Goal: Transaction & Acquisition: Book appointment/travel/reservation

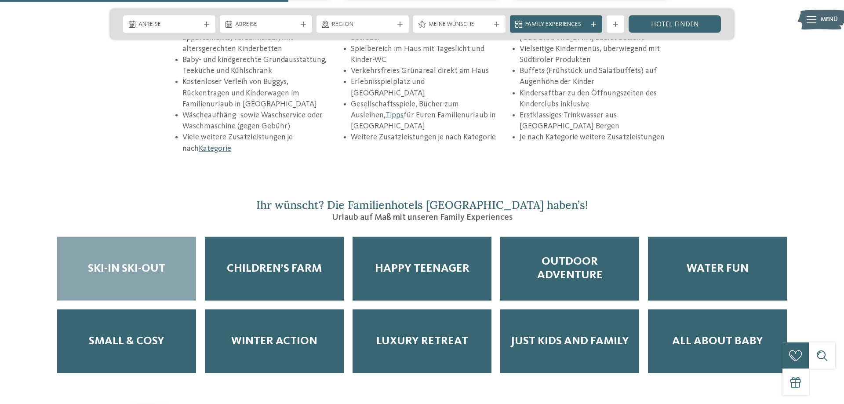
scroll to position [1390, 0]
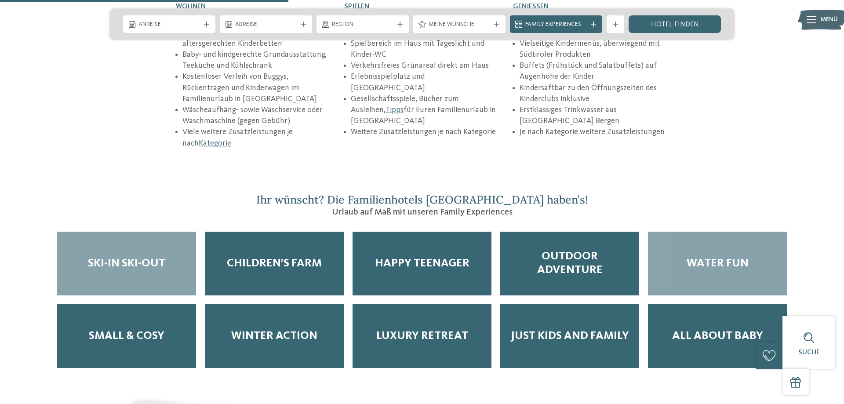
click at [726, 257] on span "Water Fun" at bounding box center [718, 264] width 62 height 14
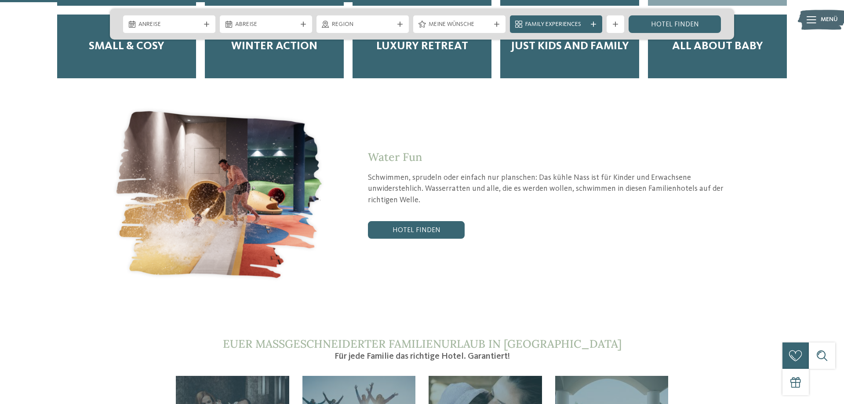
scroll to position [1704, 0]
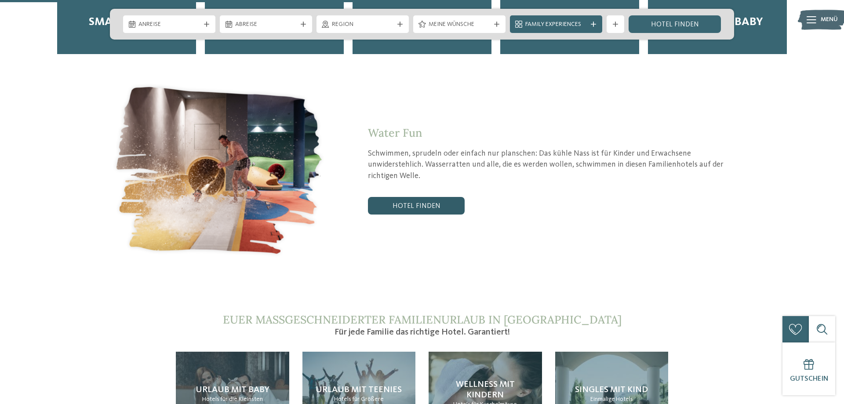
click at [384, 197] on link "Hotel finden" at bounding box center [416, 206] width 97 height 18
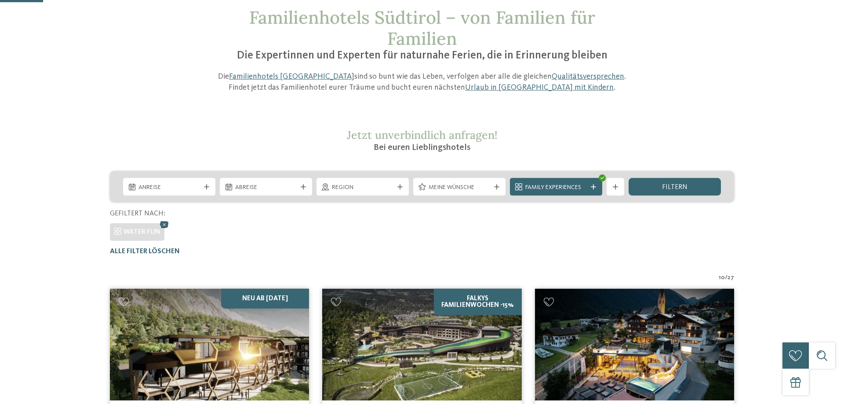
scroll to position [90, 0]
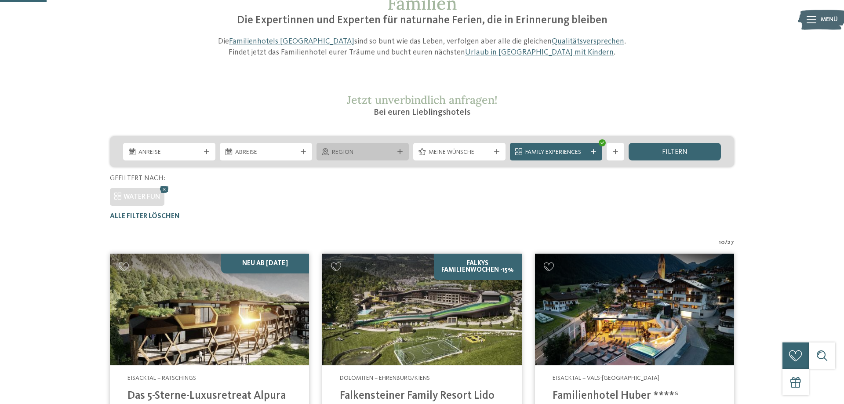
click at [400, 149] on icon at bounding box center [399, 151] width 5 height 5
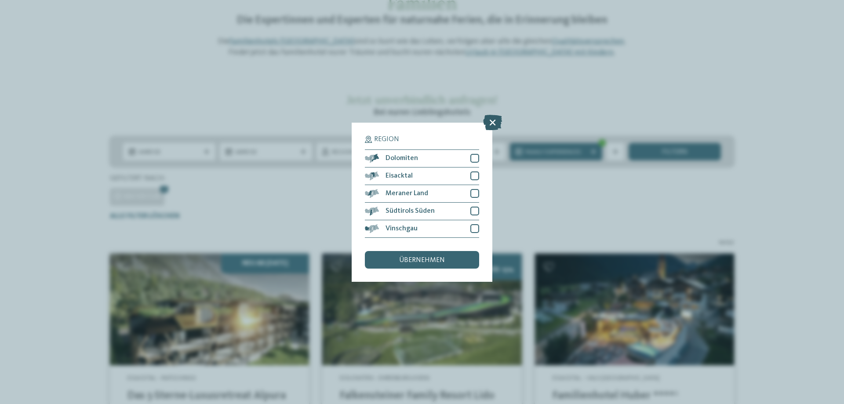
click at [490, 121] on icon at bounding box center [492, 121] width 19 height 15
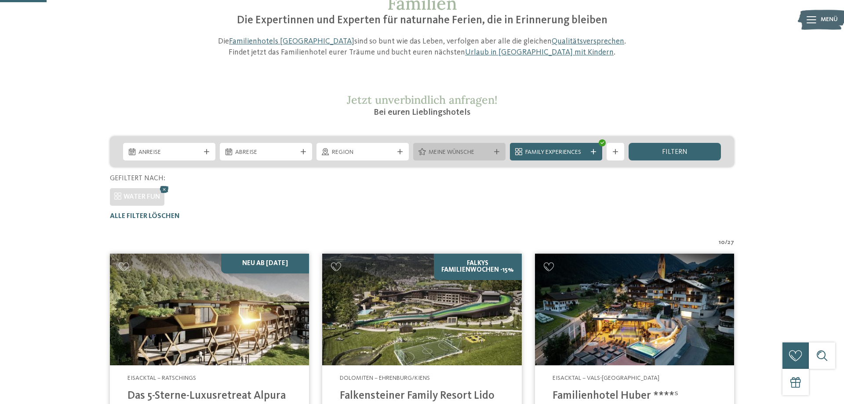
click at [496, 152] on icon at bounding box center [496, 151] width 5 height 5
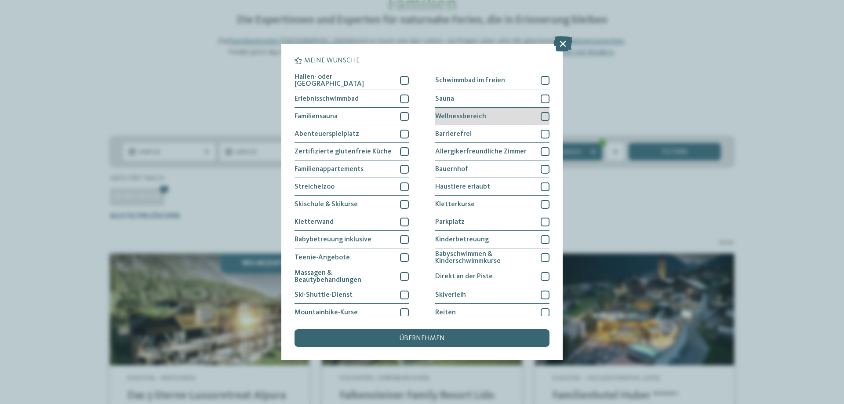
click at [545, 114] on div at bounding box center [545, 116] width 9 height 9
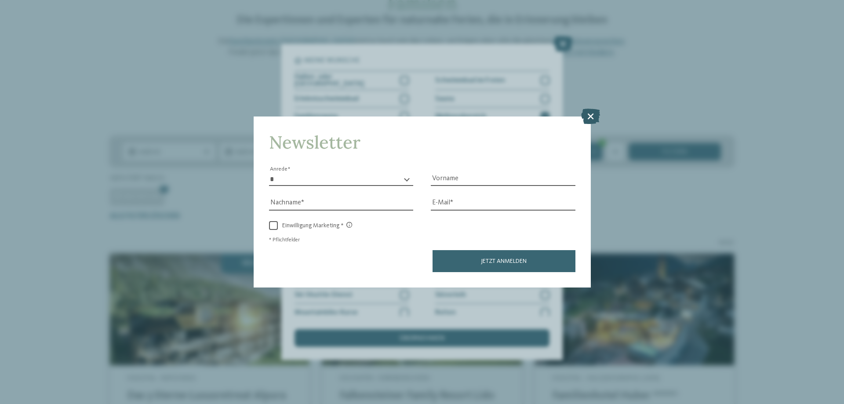
click at [589, 113] on icon at bounding box center [590, 116] width 19 height 15
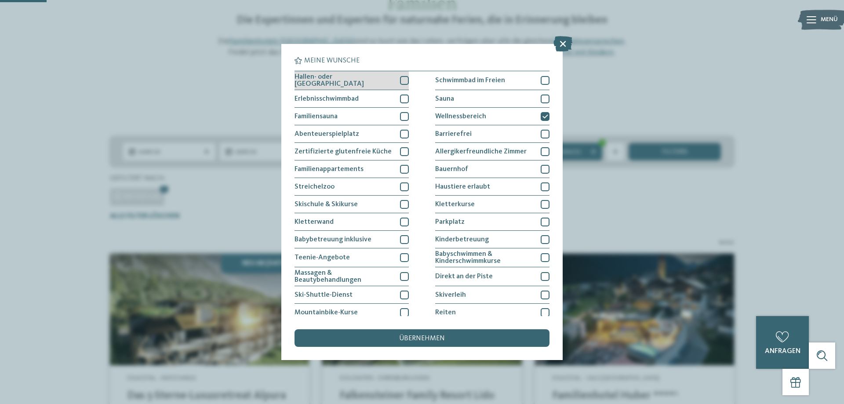
click at [403, 79] on div at bounding box center [404, 80] width 9 height 9
click at [404, 98] on div at bounding box center [404, 99] width 9 height 9
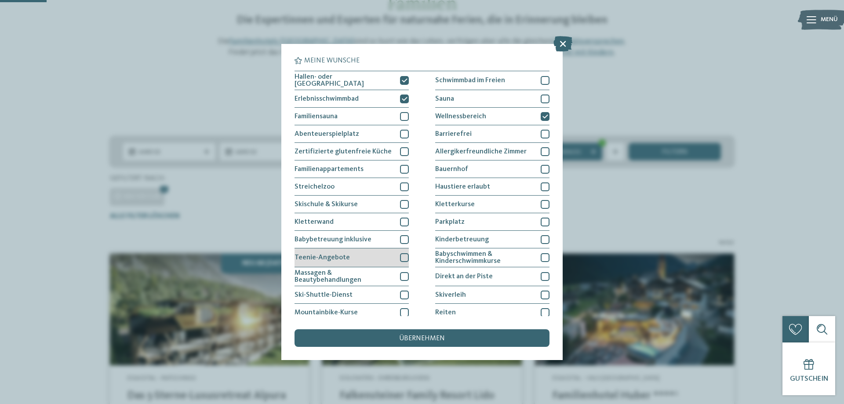
click at [406, 257] on div at bounding box center [404, 257] width 9 height 9
click at [405, 277] on div at bounding box center [404, 276] width 9 height 9
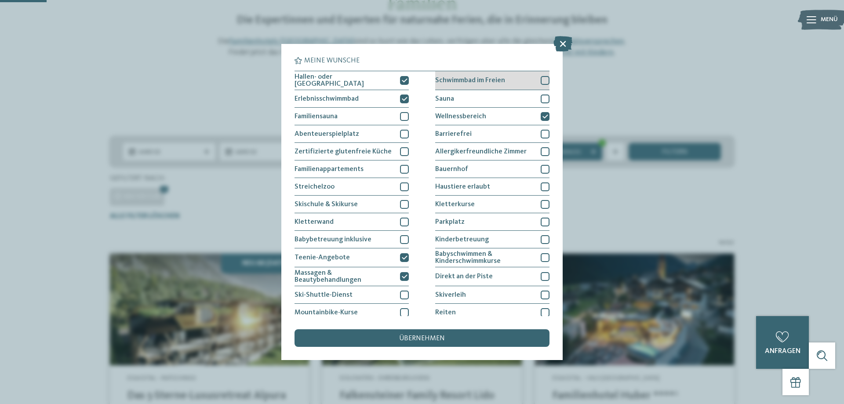
click at [542, 80] on div at bounding box center [545, 80] width 9 height 9
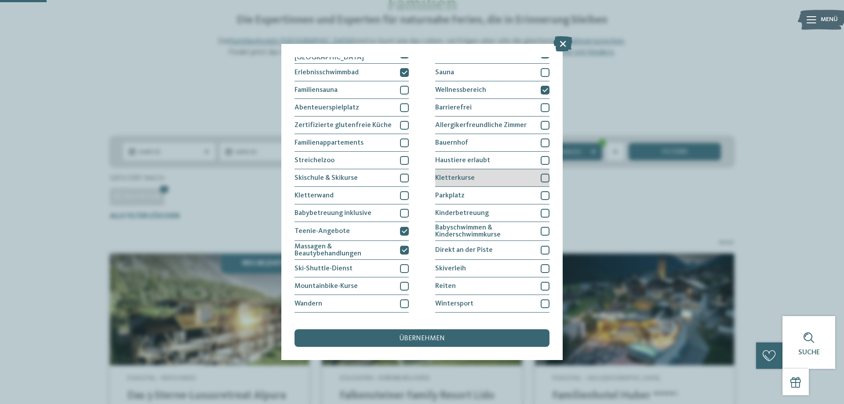
scroll to position [57, 0]
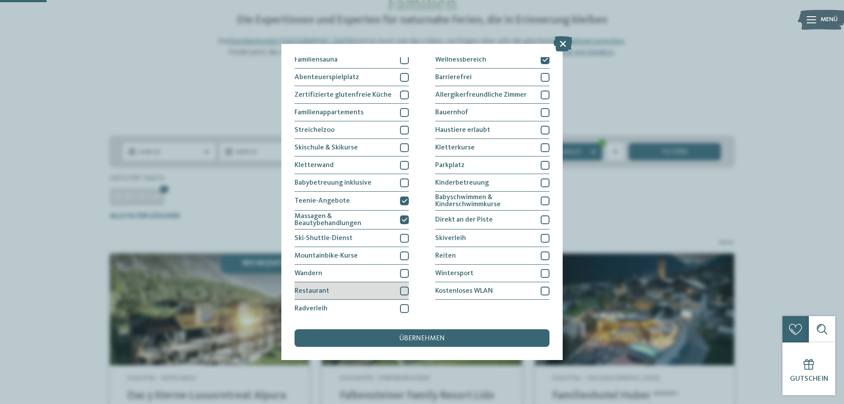
click at [402, 290] on div at bounding box center [404, 291] width 9 height 9
click at [399, 337] on div "übernehmen" at bounding box center [422, 338] width 255 height 18
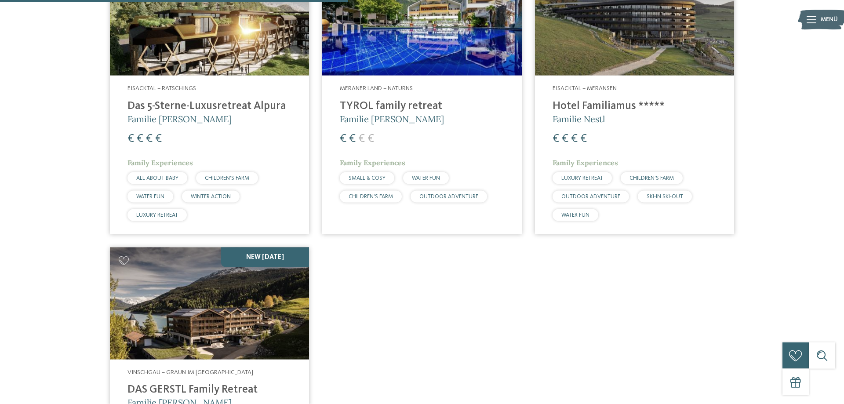
scroll to position [400, 0]
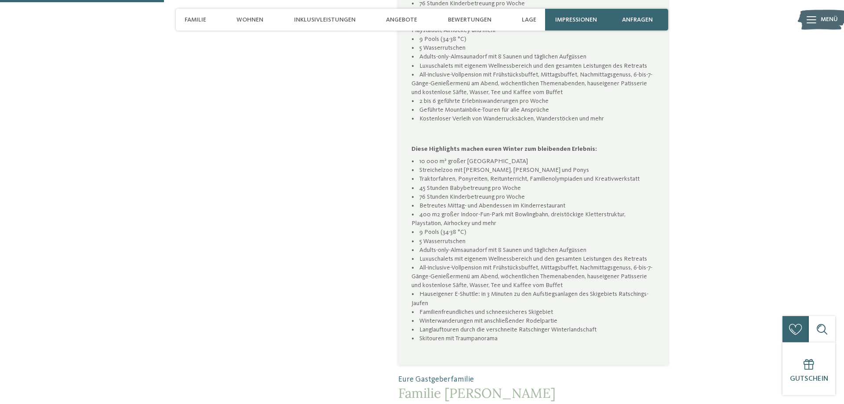
scroll to position [718, 0]
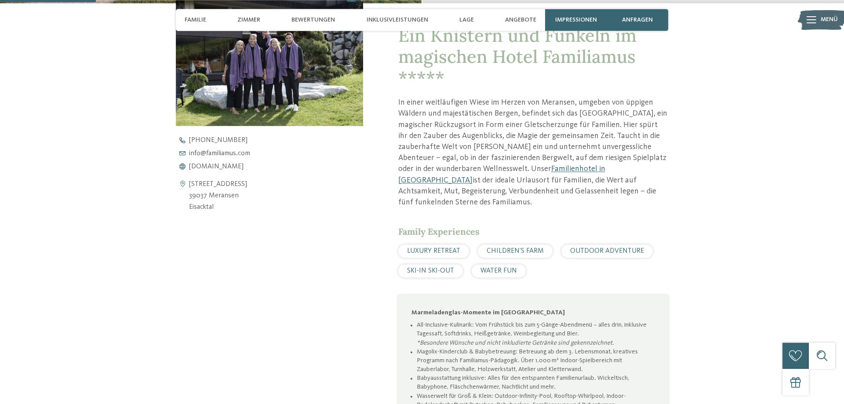
scroll to position [359, 0]
click at [222, 165] on span "www.familiamus.com" at bounding box center [216, 167] width 55 height 7
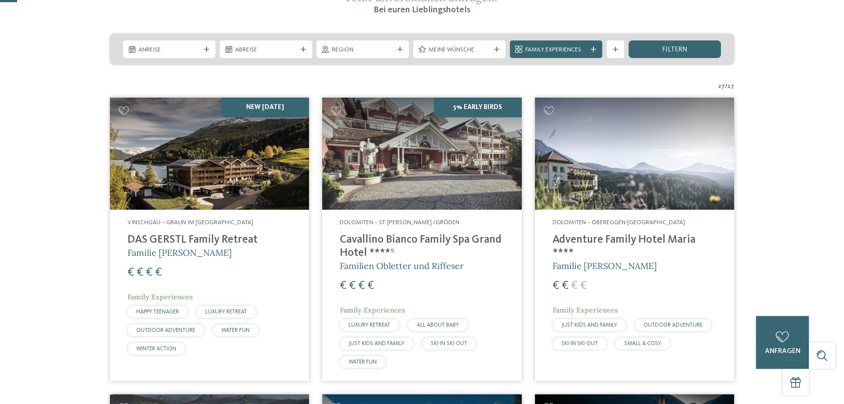
scroll to position [55, 0]
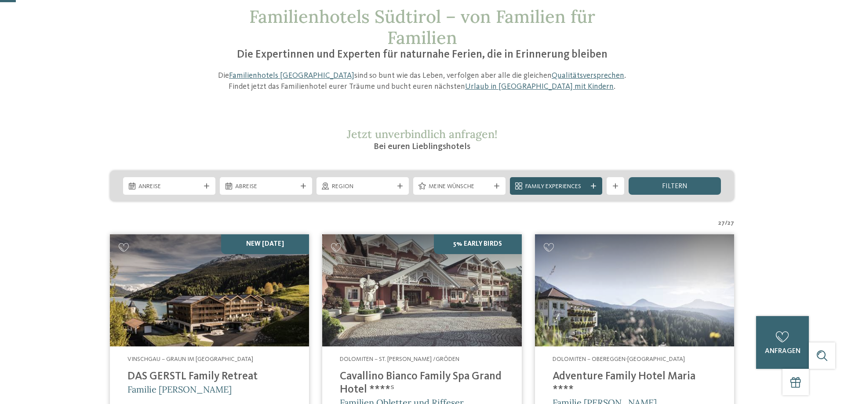
click at [592, 187] on icon at bounding box center [593, 185] width 5 height 5
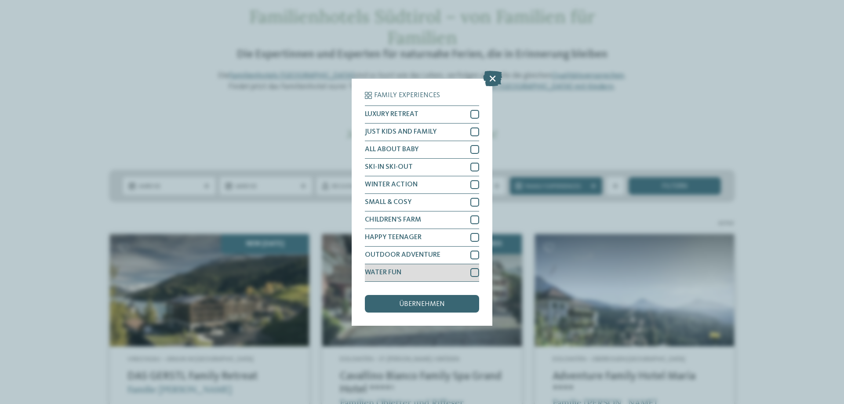
click at [474, 271] on div at bounding box center [474, 272] width 9 height 9
click at [474, 116] on div at bounding box center [474, 114] width 9 height 9
click at [406, 303] on span "übernehmen" at bounding box center [422, 304] width 46 height 7
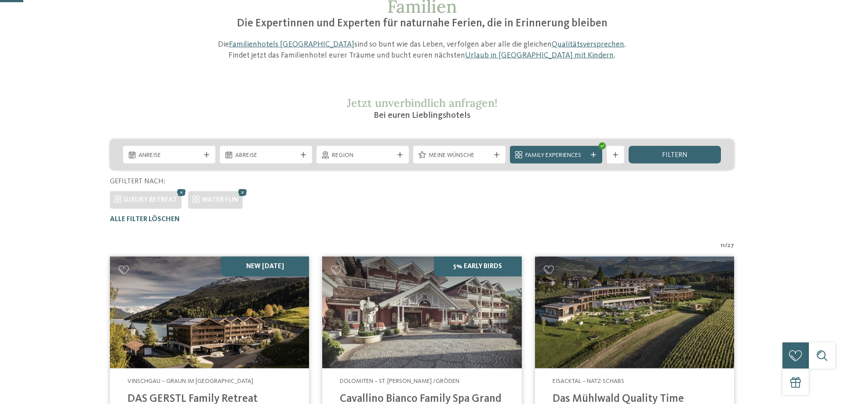
scroll to position [90, 0]
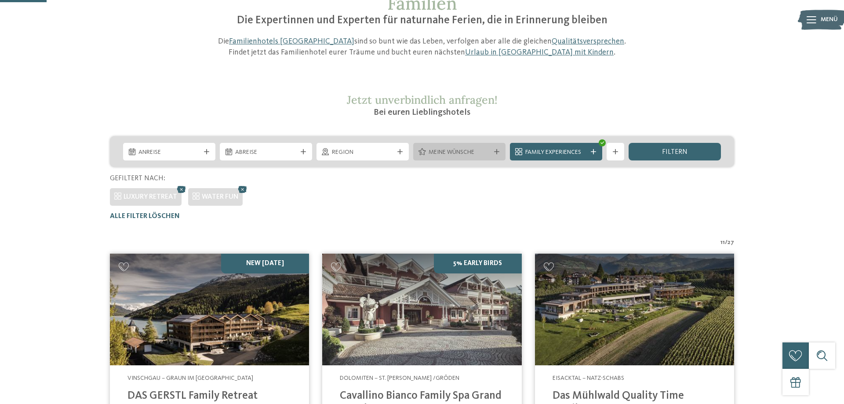
click at [500, 150] on div at bounding box center [496, 151] width 9 height 5
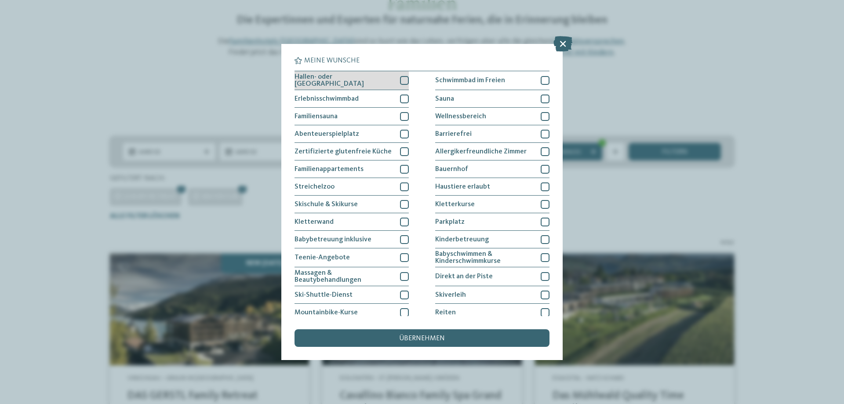
click at [405, 83] on div at bounding box center [404, 80] width 9 height 9
click at [405, 96] on div at bounding box center [404, 99] width 9 height 9
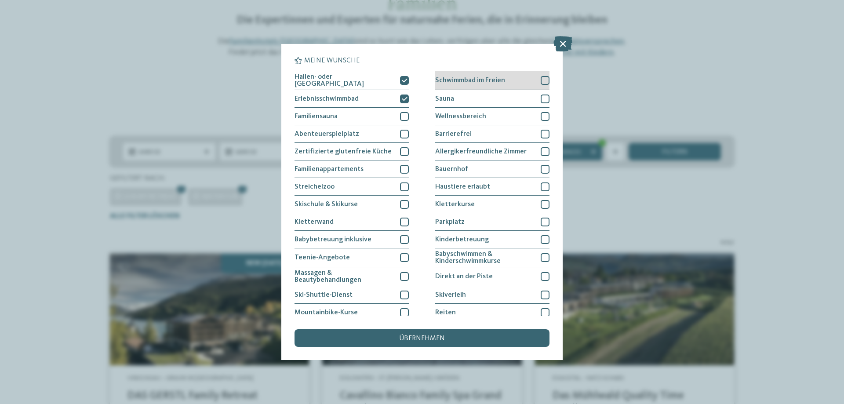
click at [545, 80] on div at bounding box center [545, 80] width 9 height 9
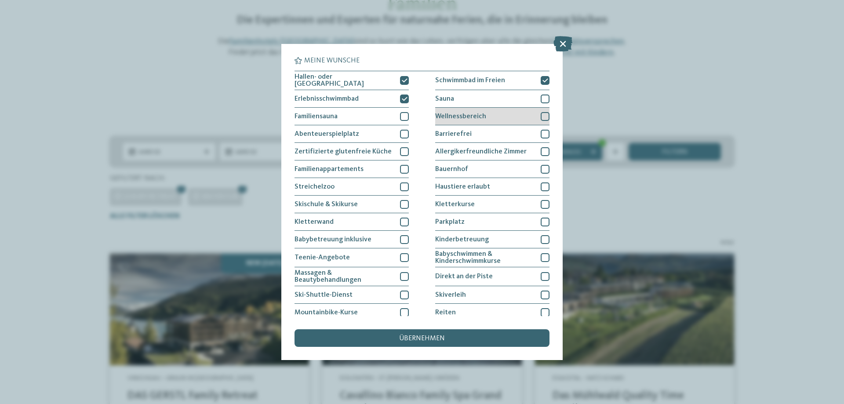
click at [545, 115] on div at bounding box center [545, 116] width 9 height 9
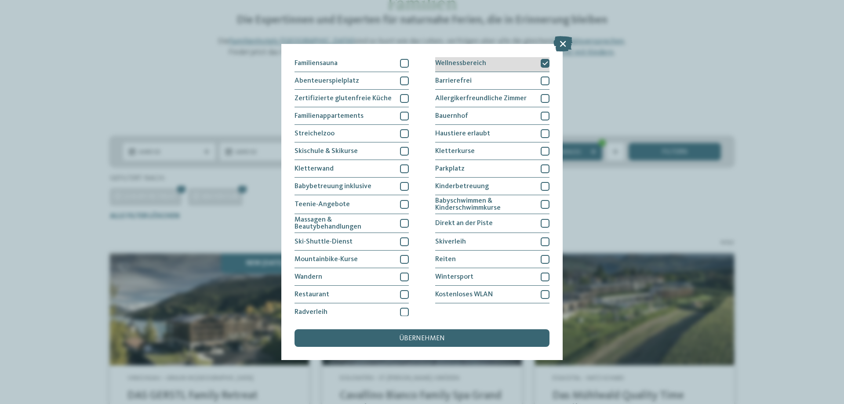
scroll to position [57, 0]
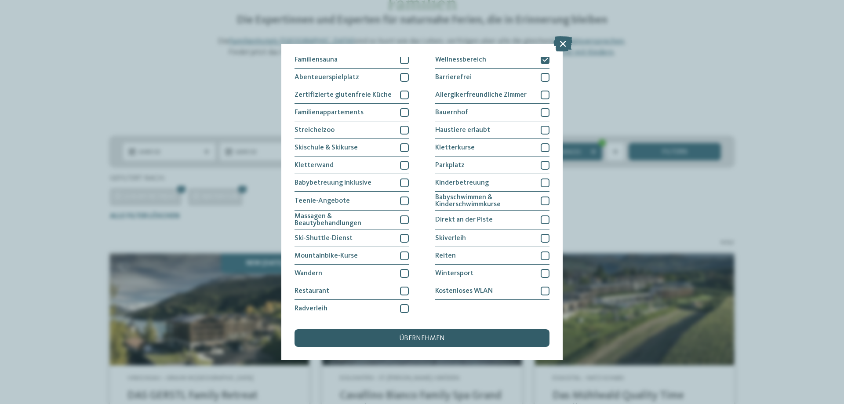
click at [390, 336] on div "übernehmen" at bounding box center [422, 338] width 255 height 18
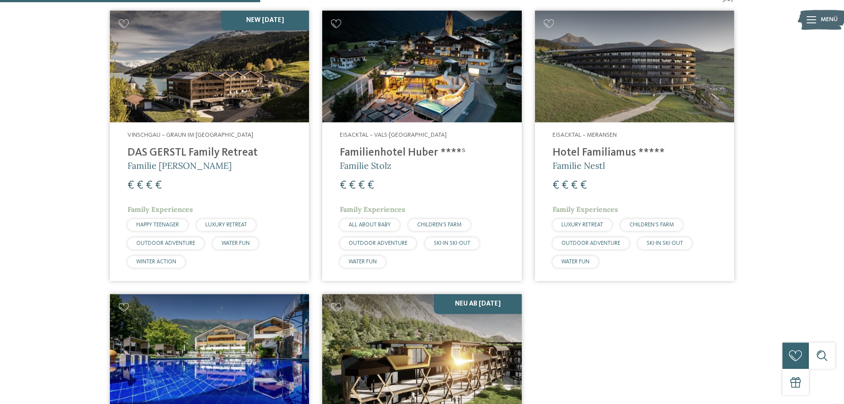
scroll to position [333, 0]
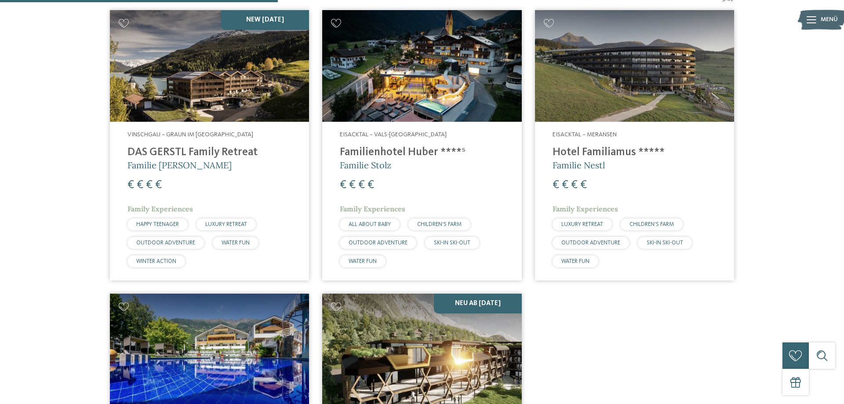
click at [353, 151] on h4 "Familienhotel Huber ****ˢ" at bounding box center [422, 152] width 164 height 13
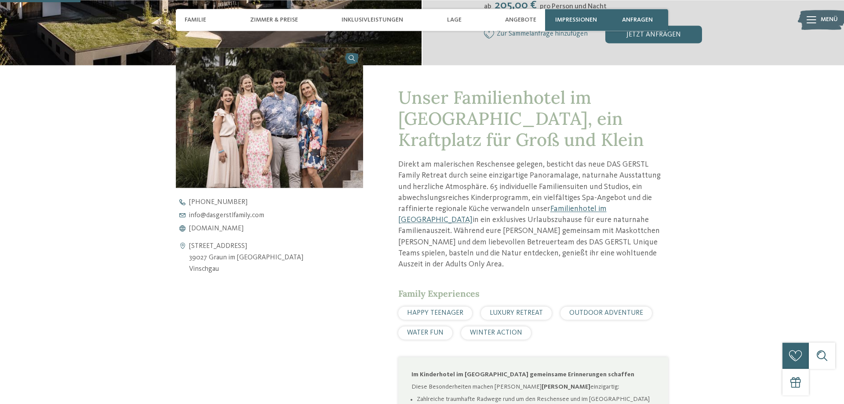
scroll to position [314, 0]
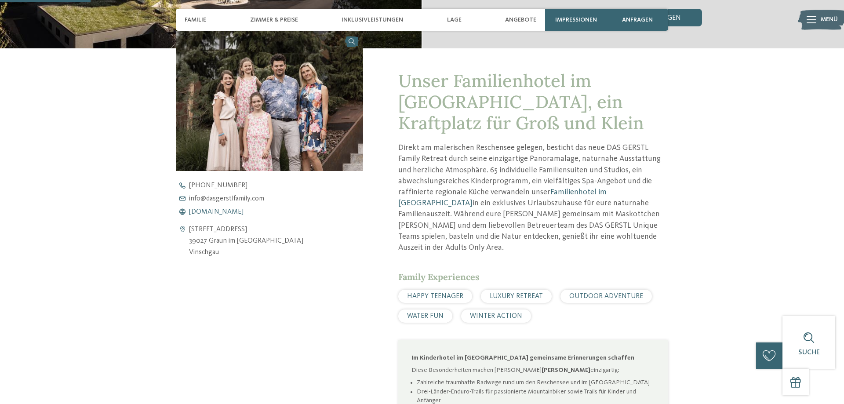
click at [237, 212] on span "www.dasgerstlfamily.com" at bounding box center [216, 211] width 55 height 7
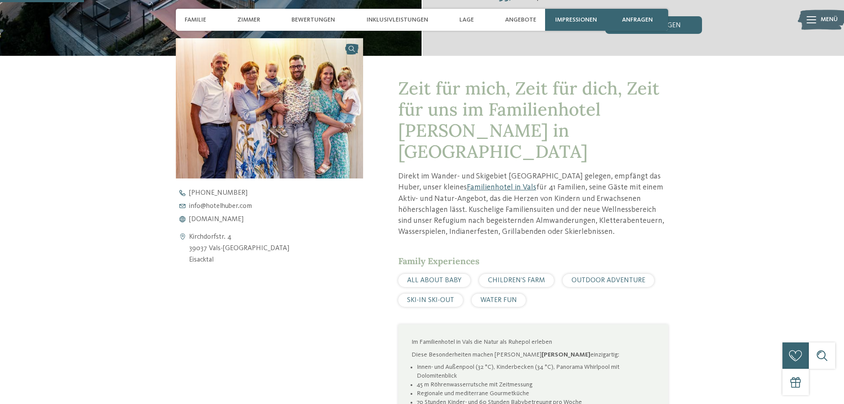
scroll to position [314, 0]
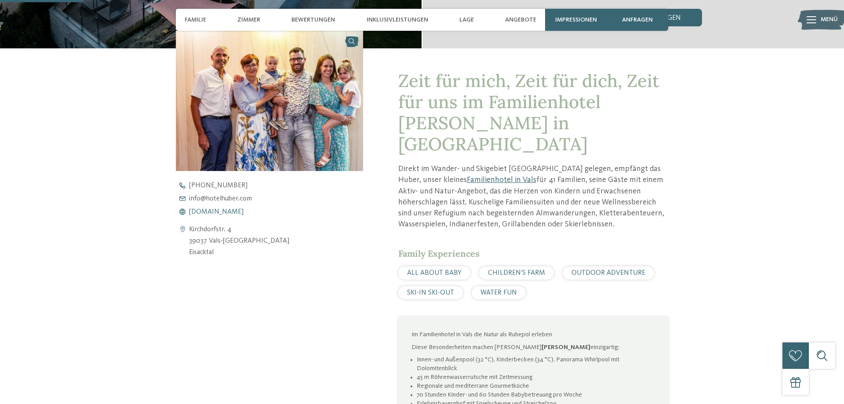
click at [229, 211] on span "[DOMAIN_NAME]" at bounding box center [216, 211] width 55 height 7
